Goal: Task Accomplishment & Management: Manage account settings

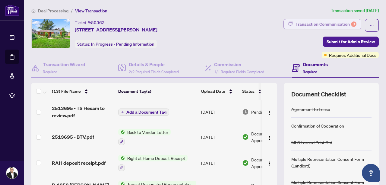
click at [329, 27] on div "Transaction Communication 3" at bounding box center [326, 24] width 61 height 10
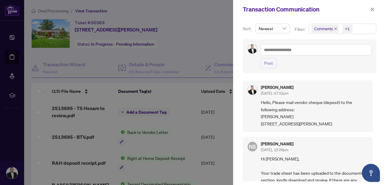
click at [228, 35] on div at bounding box center [193, 92] width 386 height 185
click at [373, 9] on icon "close" at bounding box center [372, 9] width 3 height 3
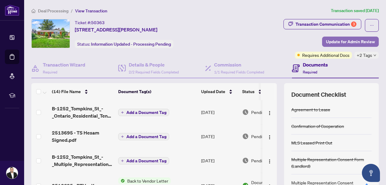
click at [356, 43] on span "Update for Admin Review" at bounding box center [350, 42] width 49 height 10
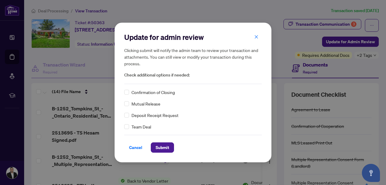
click at [132, 94] on span "Confirmation of Closing" at bounding box center [153, 92] width 43 height 7
click at [165, 146] on span "Submit" at bounding box center [163, 147] width 14 height 10
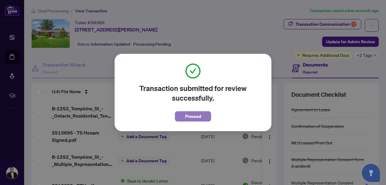
click at [199, 113] on span "Proceed" at bounding box center [193, 116] width 16 height 10
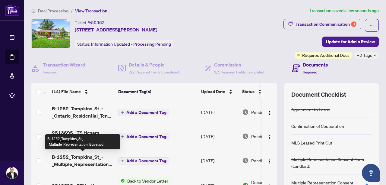
click at [84, 157] on span "B-1252_Tompkins_St_-_Multiple_Representation_Buyer.pdf" at bounding box center [83, 160] width 62 height 14
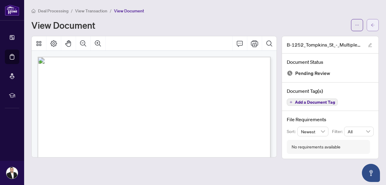
click at [378, 29] on button "button" at bounding box center [373, 25] width 12 height 12
